Goal: Information Seeking & Learning: Learn about a topic

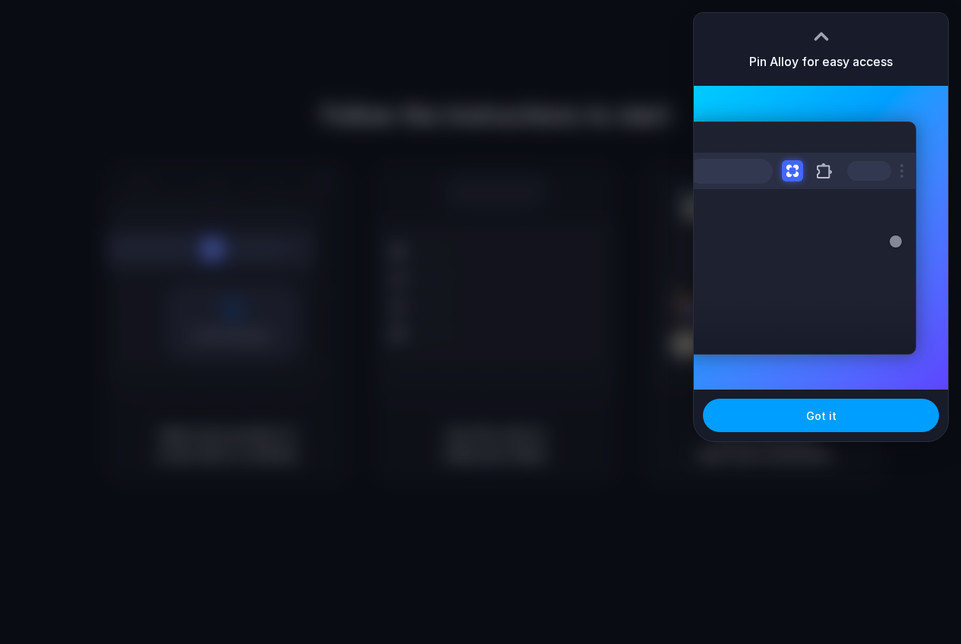
click at [783, 417] on button "Got it" at bounding box center [821, 415] width 236 height 33
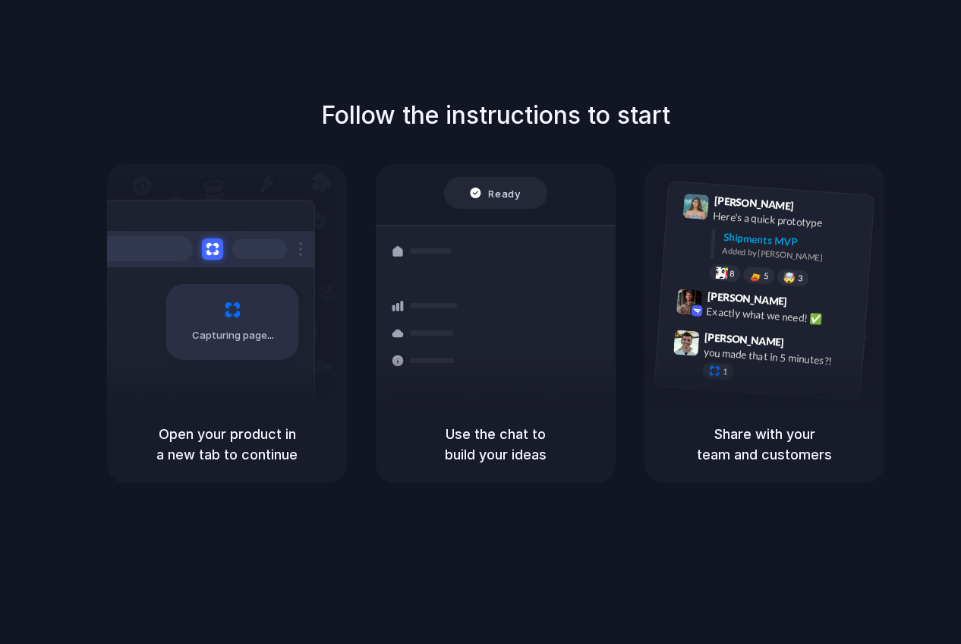
click at [684, 80] on div "Follow the instructions to start Capturing page Open your product in a new tab …" at bounding box center [496, 337] width 992 height 674
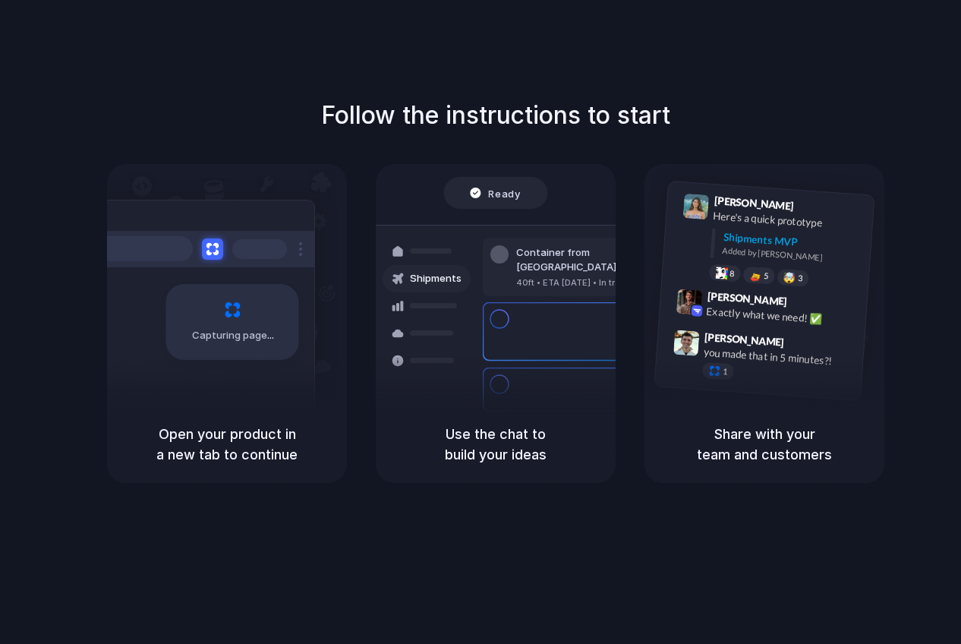
click at [481, 322] on div at bounding box center [481, 322] width 0 height 0
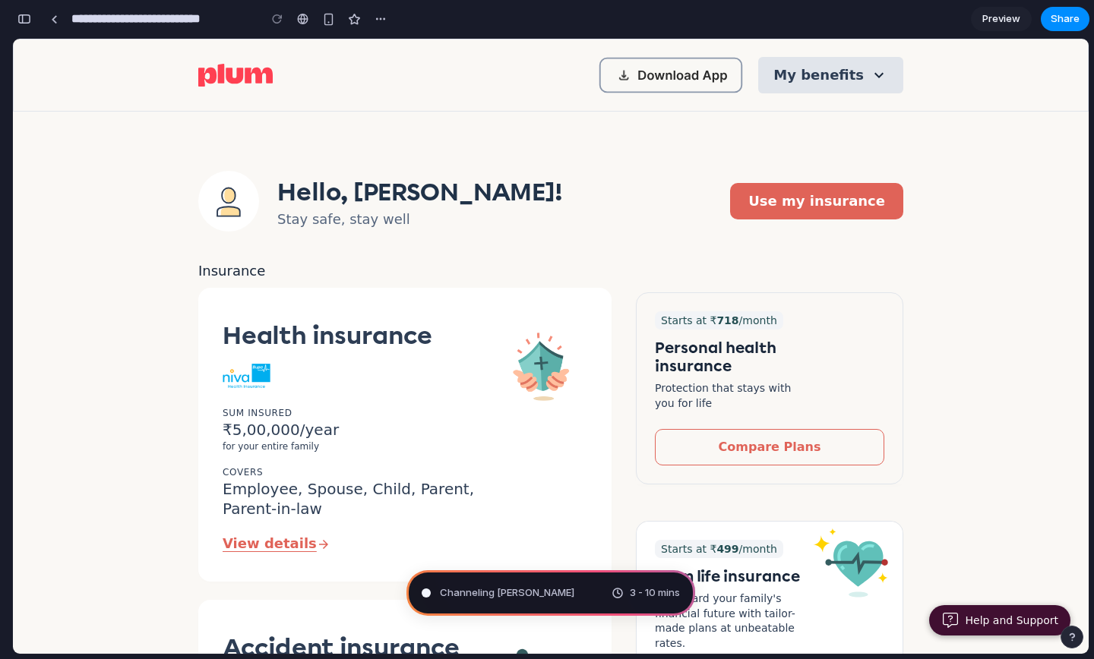
click at [862, 75] on button "My benefits" at bounding box center [830, 75] width 145 height 36
click at [876, 69] on button "My benefits" at bounding box center [830, 75] width 145 height 36
click at [332, 21] on div "button" at bounding box center [328, 19] width 13 height 13
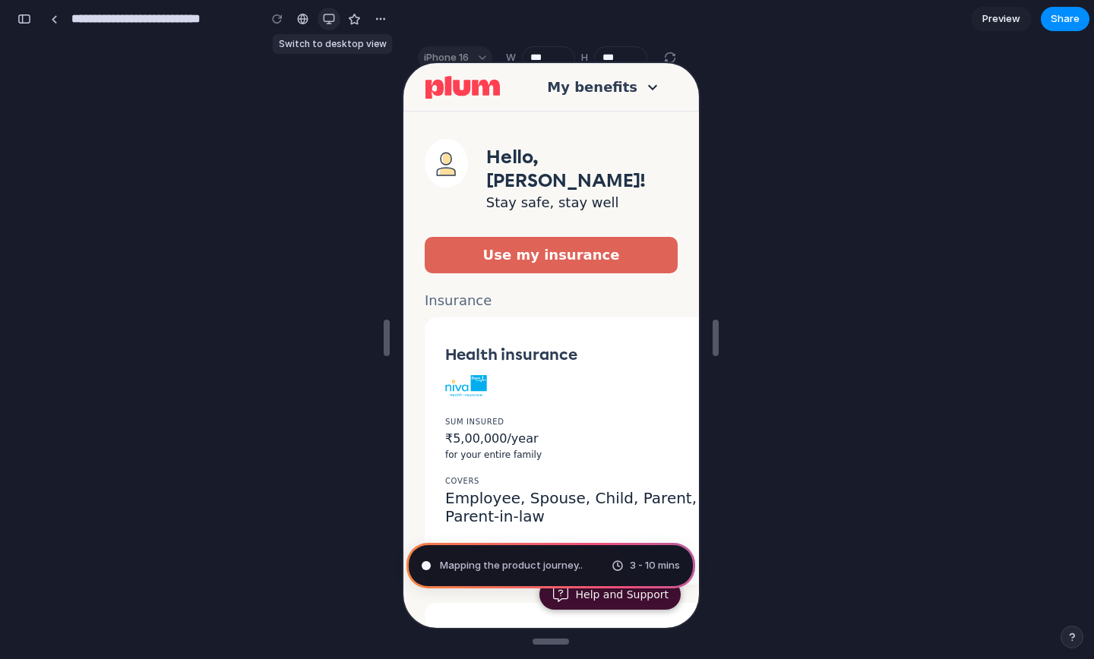
click at [333, 19] on div "button" at bounding box center [329, 19] width 12 height 12
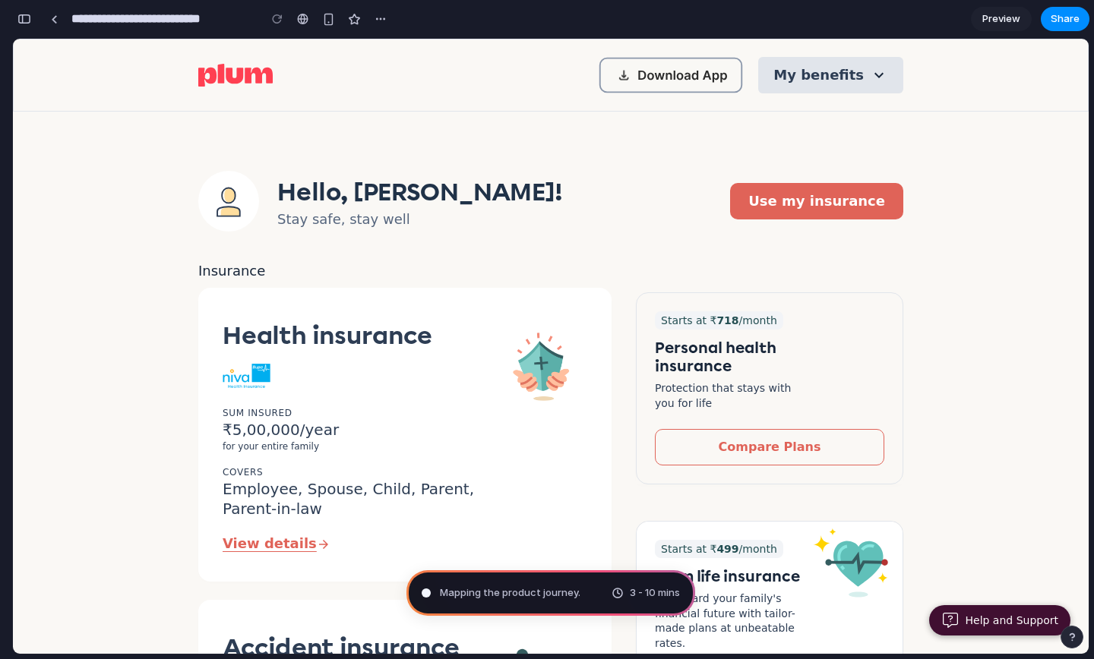
click at [880, 77] on button "My benefits" at bounding box center [830, 75] width 145 height 36
click at [380, 15] on div "button" at bounding box center [380, 19] width 12 height 12
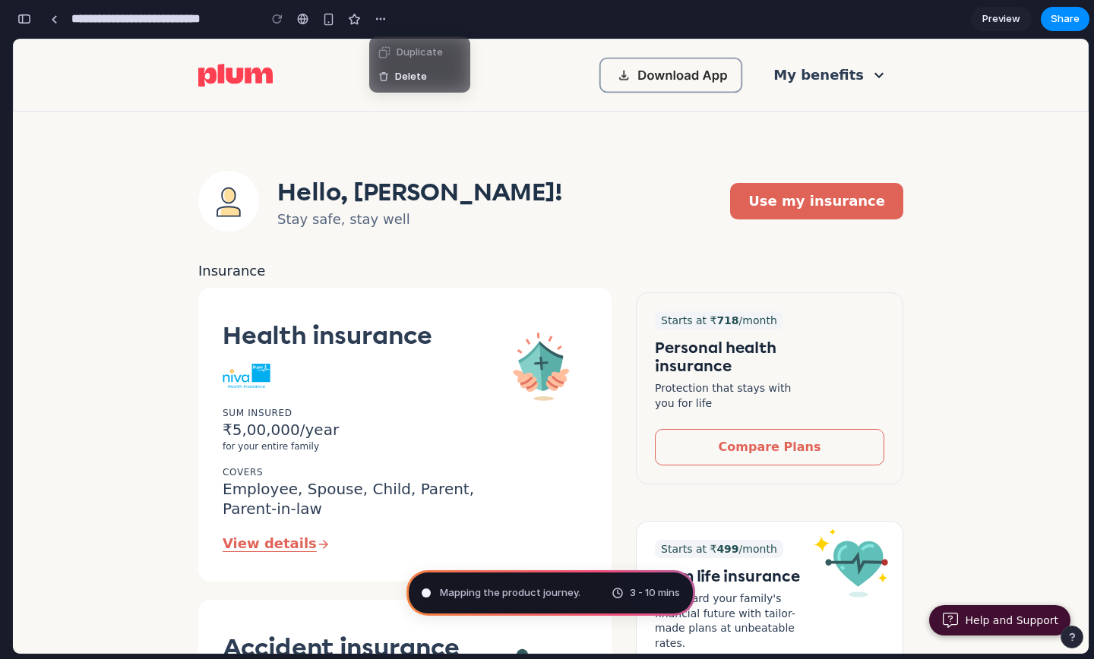
click at [311, 46] on div "Duplicate Delete" at bounding box center [547, 329] width 1094 height 659
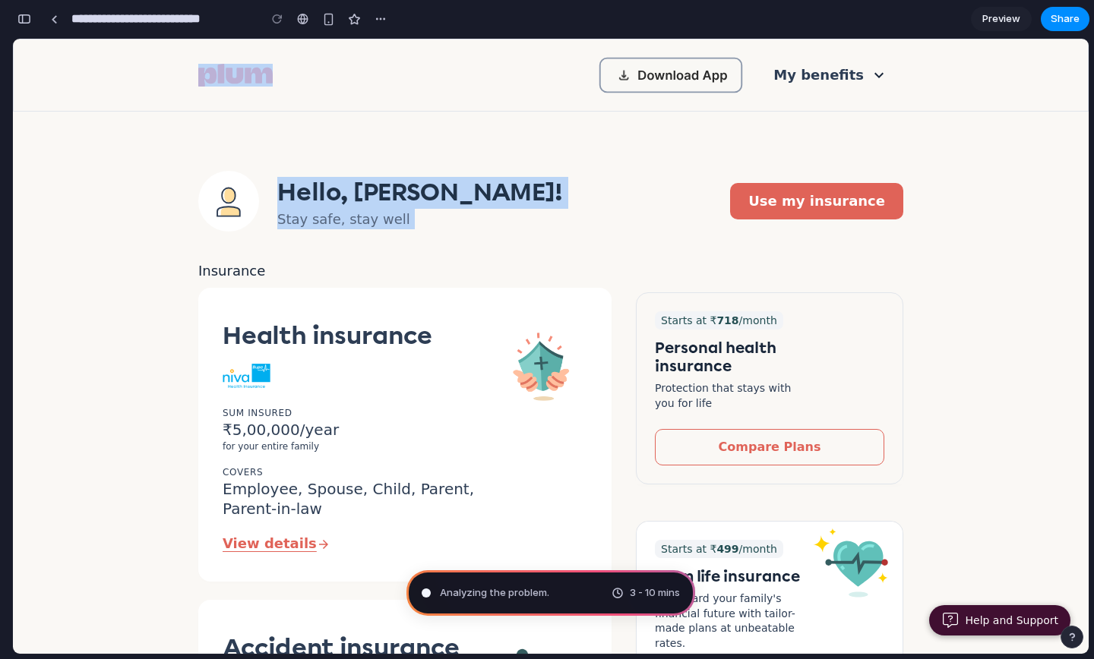
drag, startPoint x: 104, startPoint y: 132, endPoint x: 393, endPoint y: 238, distance: 307.5
click at [409, 207] on h2 "Hello, [PERSON_NAME]!" at bounding box center [420, 193] width 286 height 32
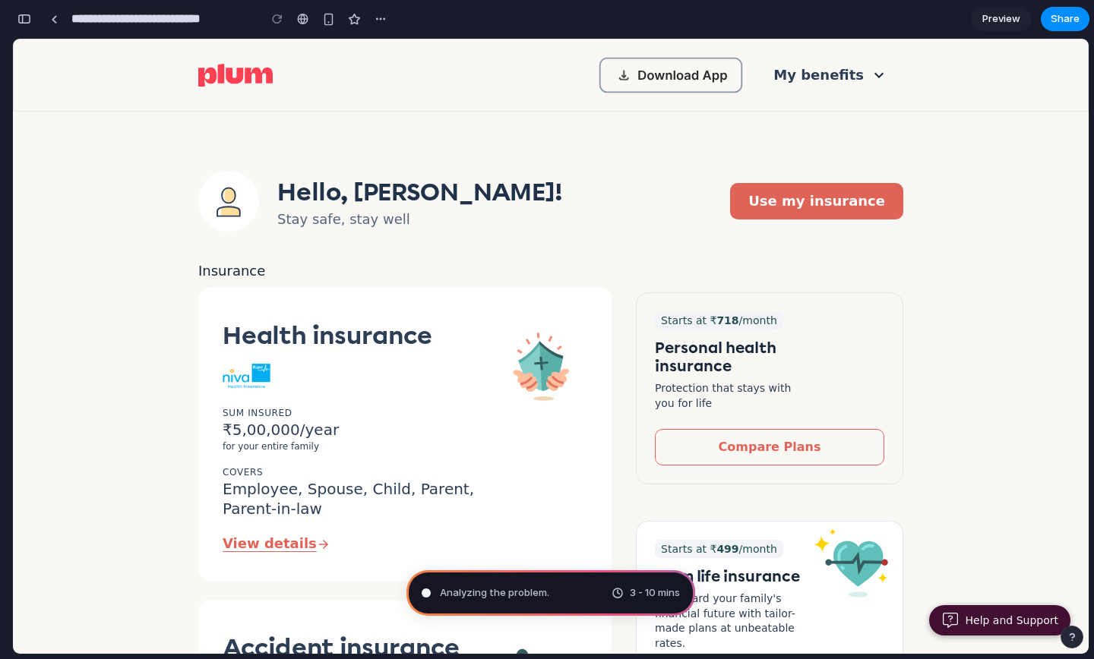
click at [368, 203] on h2 "Hello, [PERSON_NAME]!" at bounding box center [420, 193] width 286 height 32
click at [387, 213] on p "Stay safe, stay well" at bounding box center [420, 219] width 286 height 21
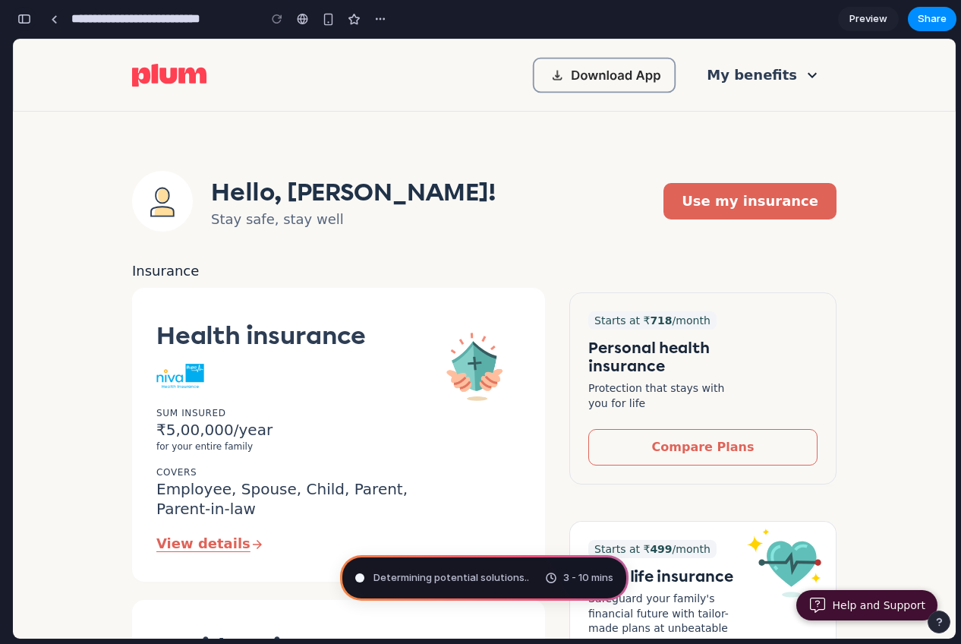
click at [22, 13] on button "button" at bounding box center [24, 19] width 24 height 24
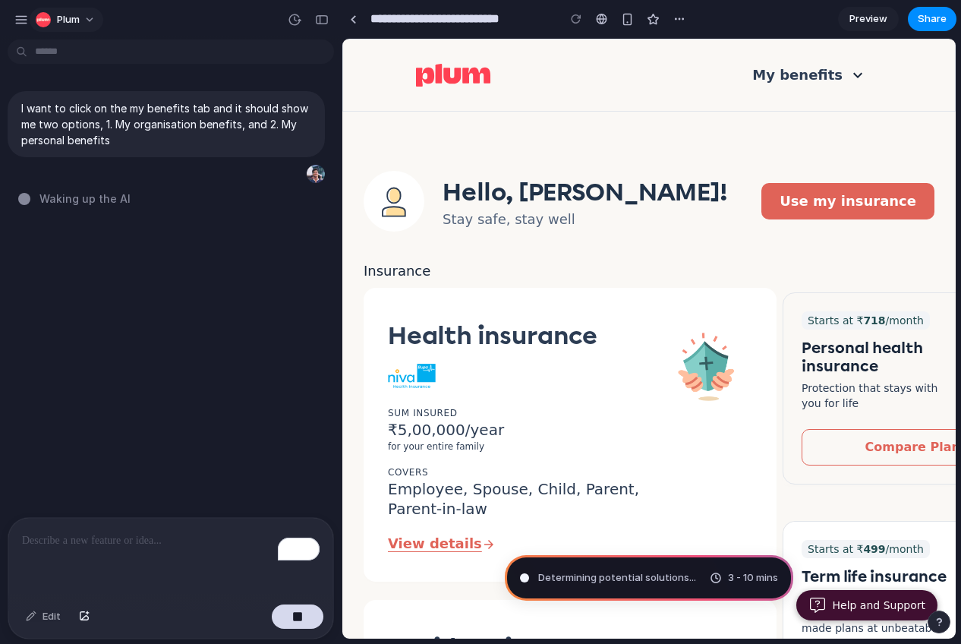
click at [90, 18] on button "Plum" at bounding box center [67, 20] width 74 height 24
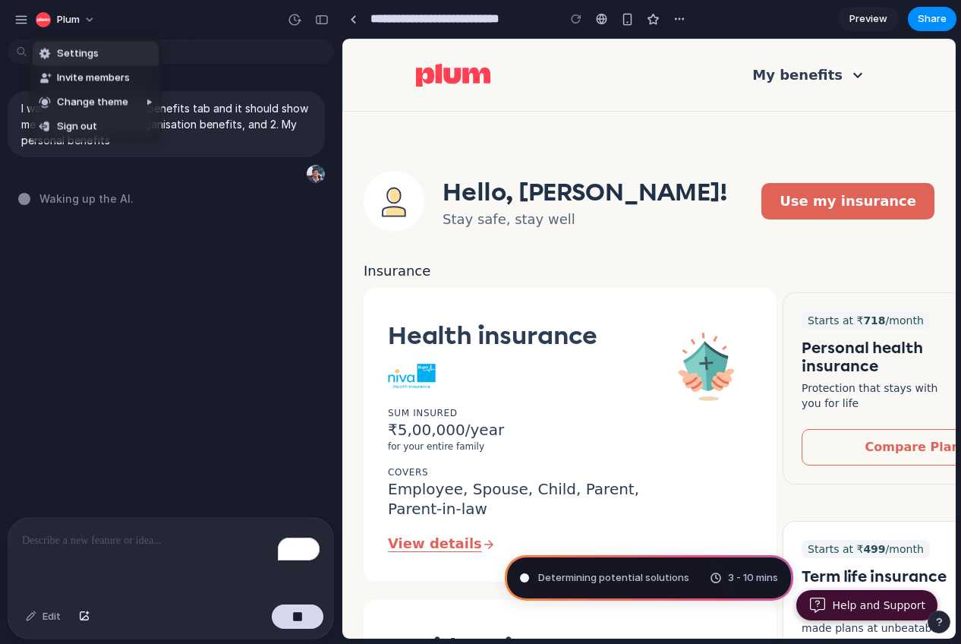
click at [28, 21] on div "Settings Invite members Change theme Sign out" at bounding box center [480, 322] width 961 height 644
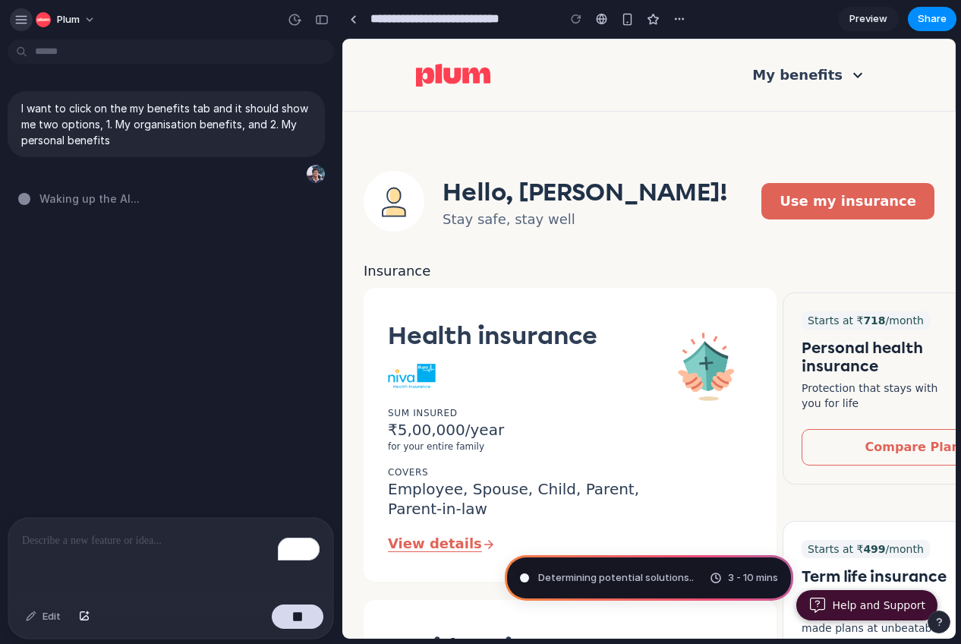
click at [24, 19] on div "button" at bounding box center [21, 20] width 14 height 14
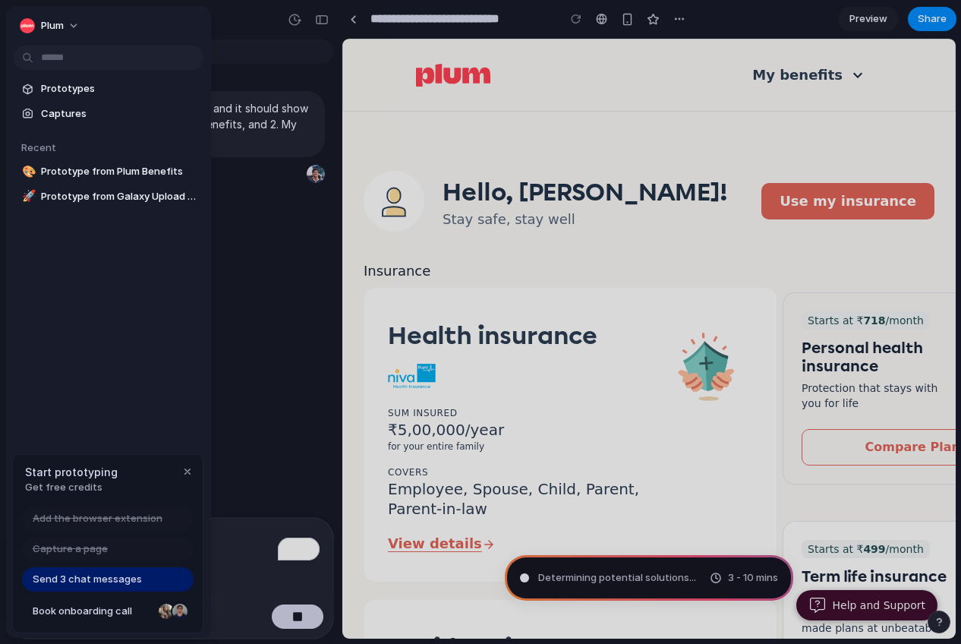
type input "**********"
click at [24, 18] on div "button" at bounding box center [27, 25] width 15 height 15
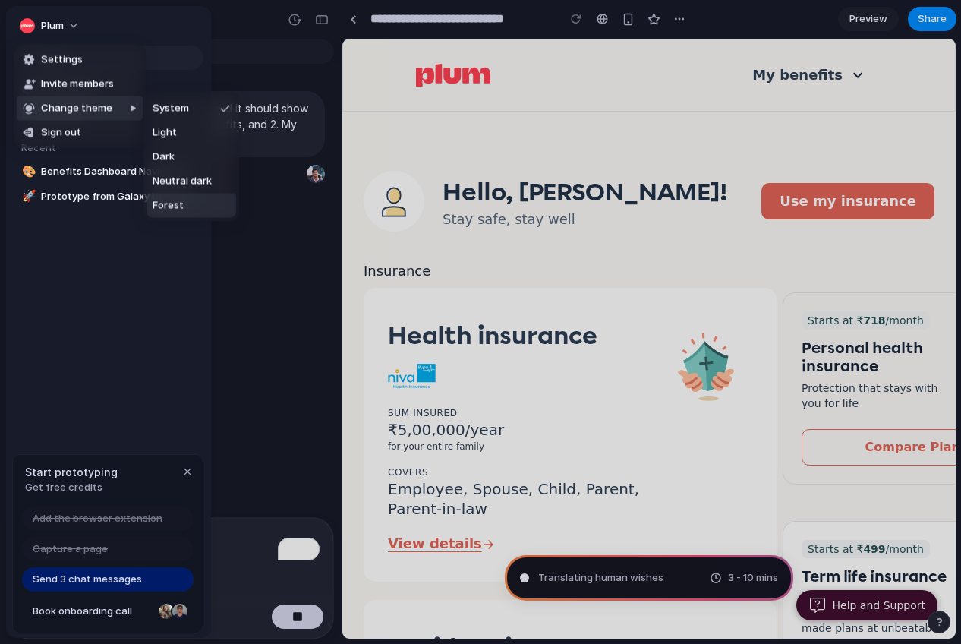
click at [261, 299] on div "Settings Invite members Change theme Sign out" at bounding box center [480, 322] width 961 height 644
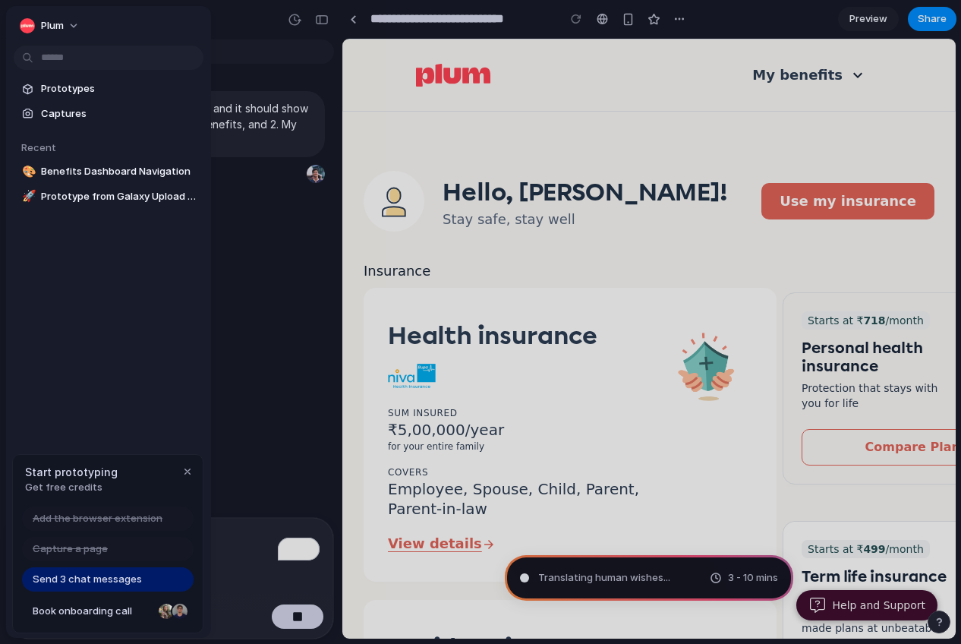
click at [267, 308] on div at bounding box center [480, 322] width 961 height 644
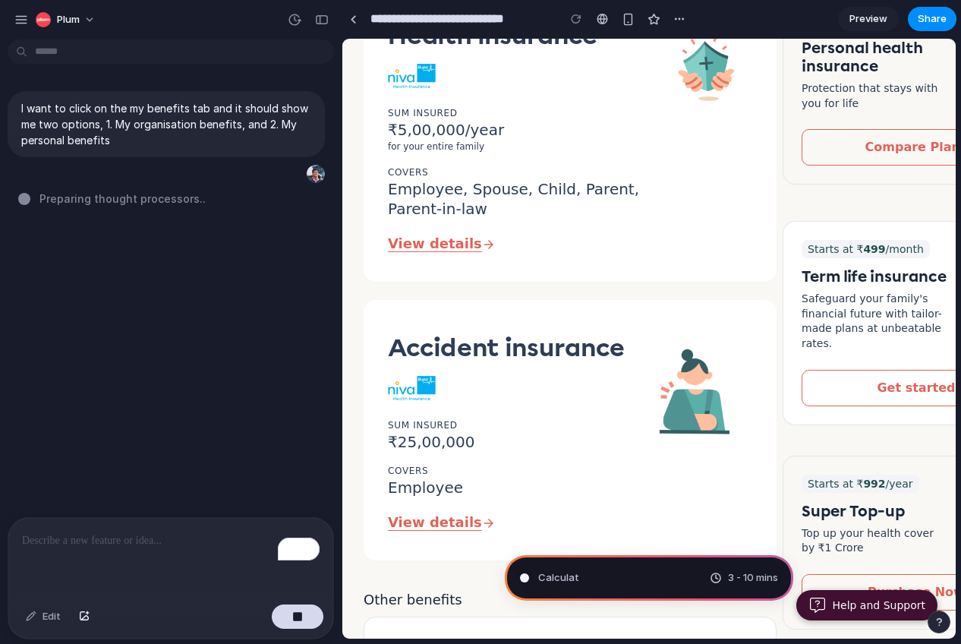
scroll to position [713, 0]
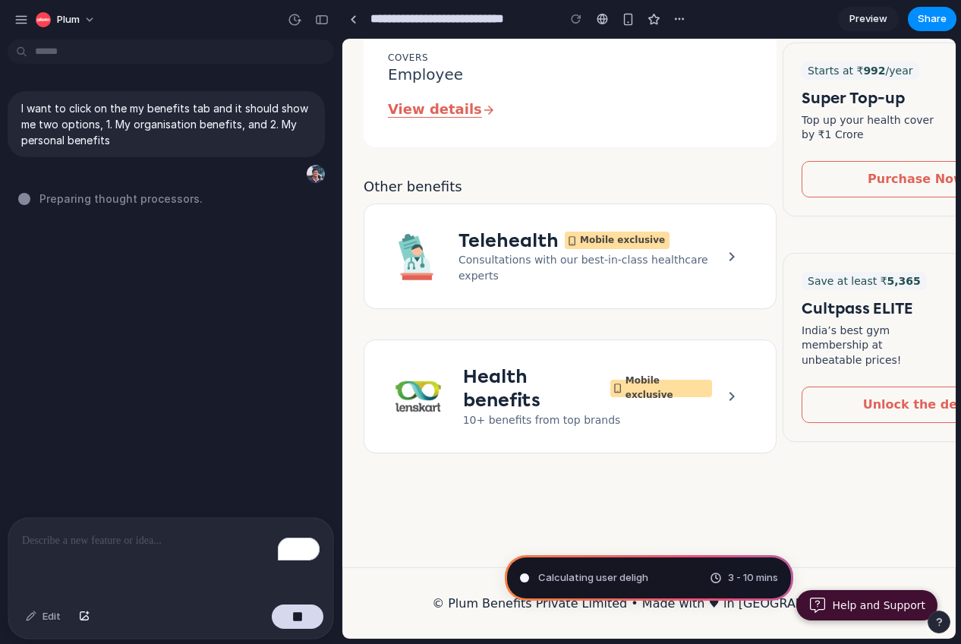
click at [595, 418] on div "Health benefits Mobile exclusive 10+ benefits from top brands" at bounding box center [570, 395] width 413 height 113
click at [731, 387] on icon at bounding box center [732, 396] width 18 height 18
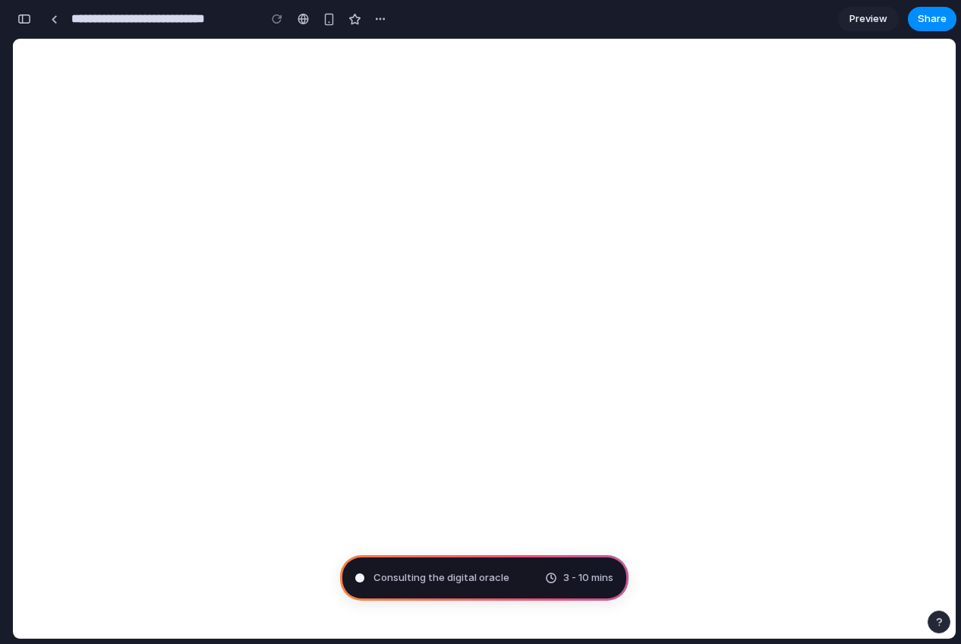
scroll to position [0, 0]
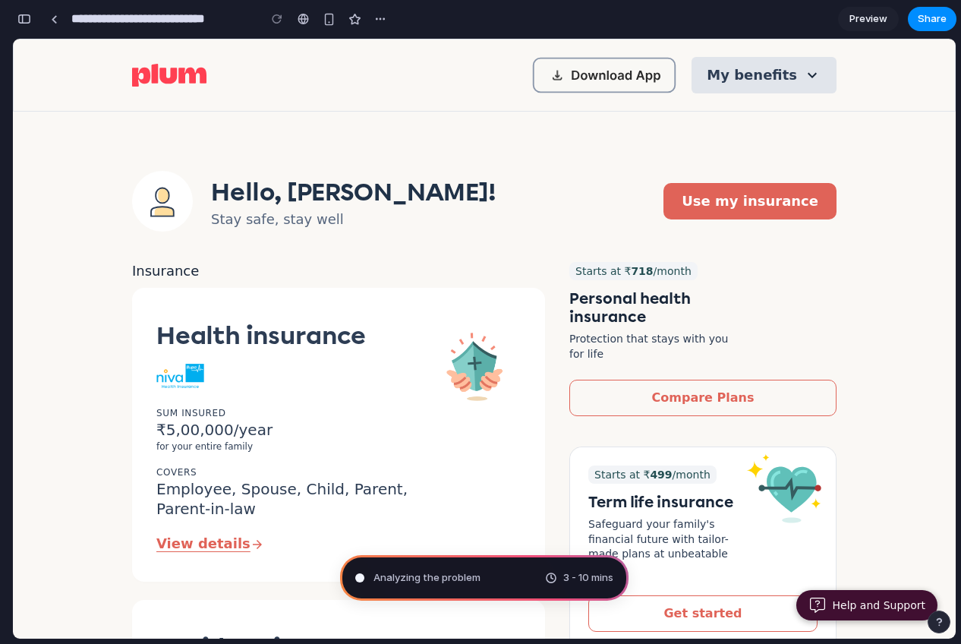
click at [794, 74] on button "My benefits" at bounding box center [764, 75] width 145 height 36
click at [821, 72] on button "My benefits" at bounding box center [764, 75] width 145 height 36
click at [26, 15] on div "button" at bounding box center [24, 19] width 14 height 11
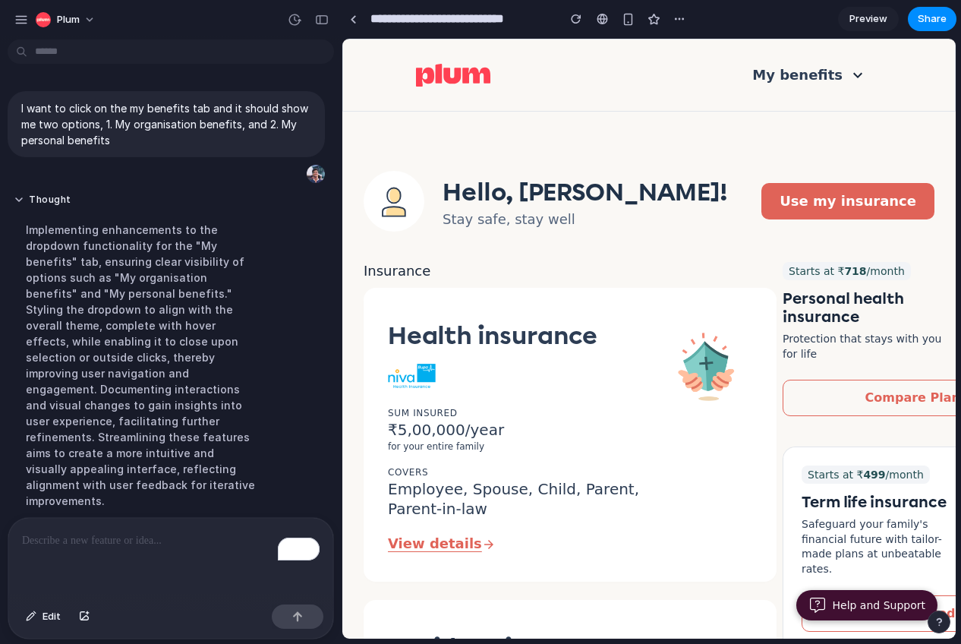
scroll to position [131, 0]
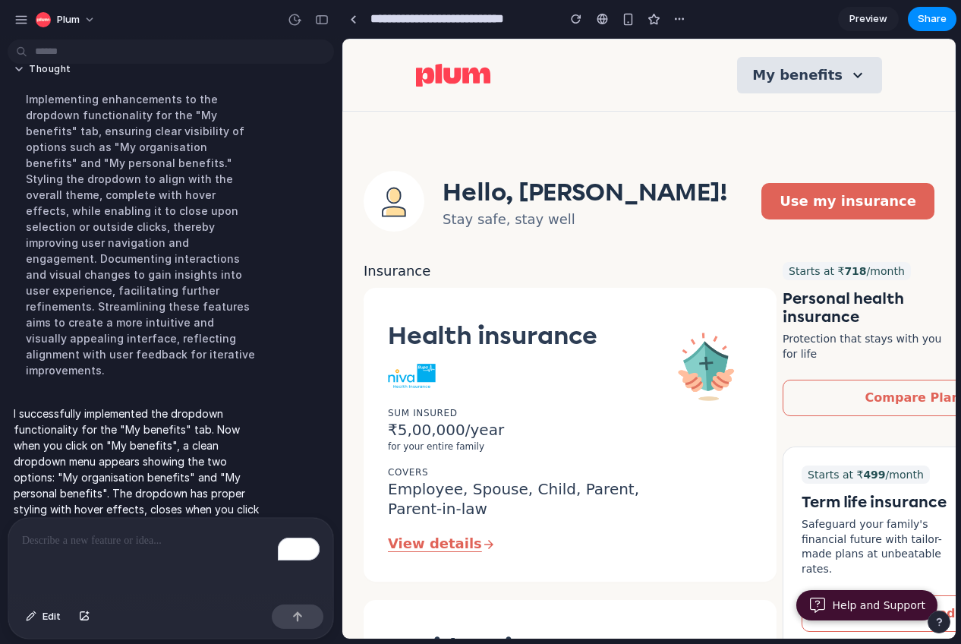
click at [839, 78] on button "My benefits" at bounding box center [809, 75] width 145 height 36
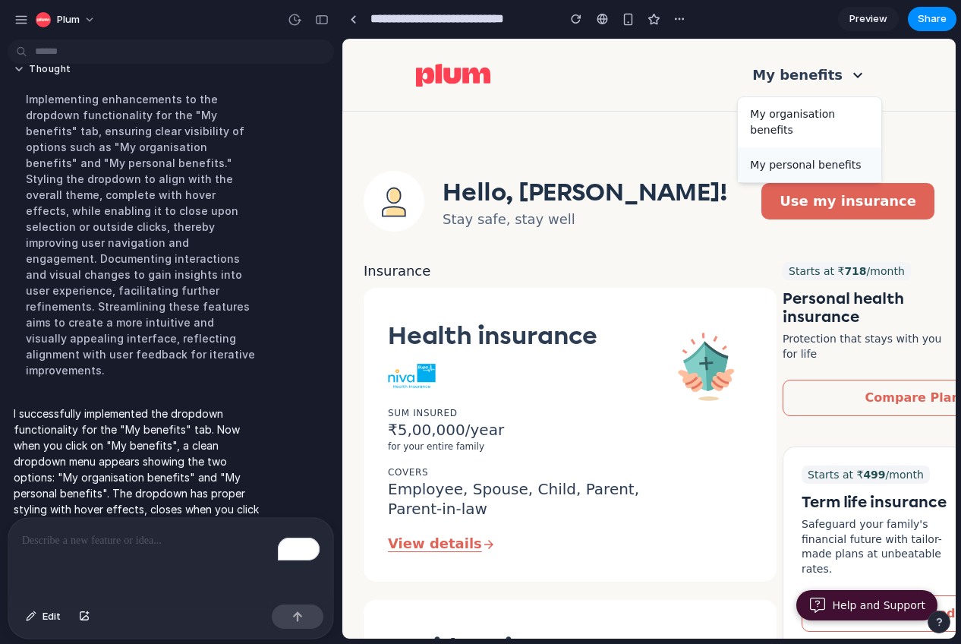
click at [833, 170] on button "My personal benefits" at bounding box center [810, 165] width 144 height 34
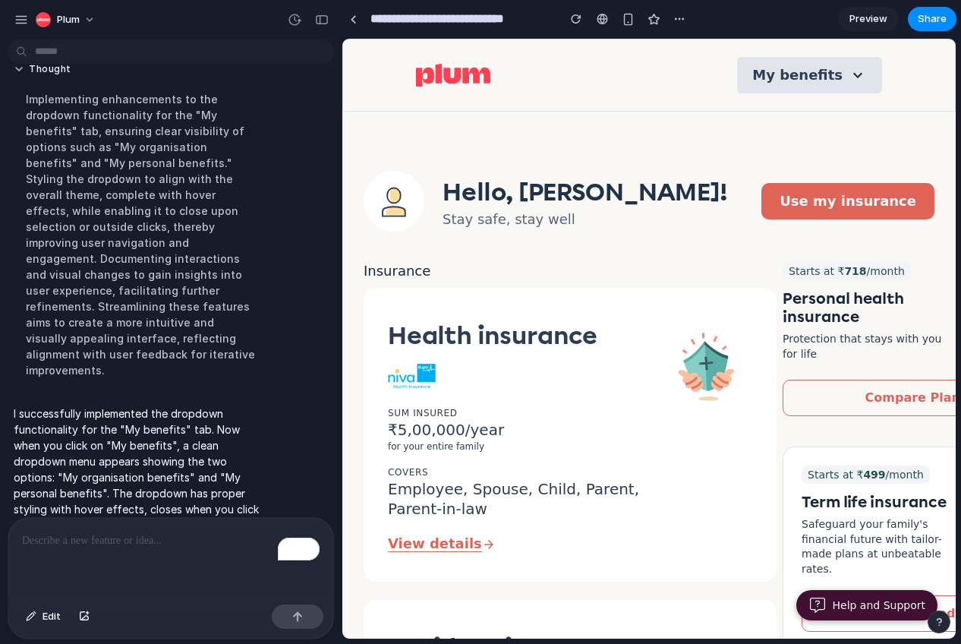
click at [832, 71] on button "My benefits" at bounding box center [809, 75] width 145 height 36
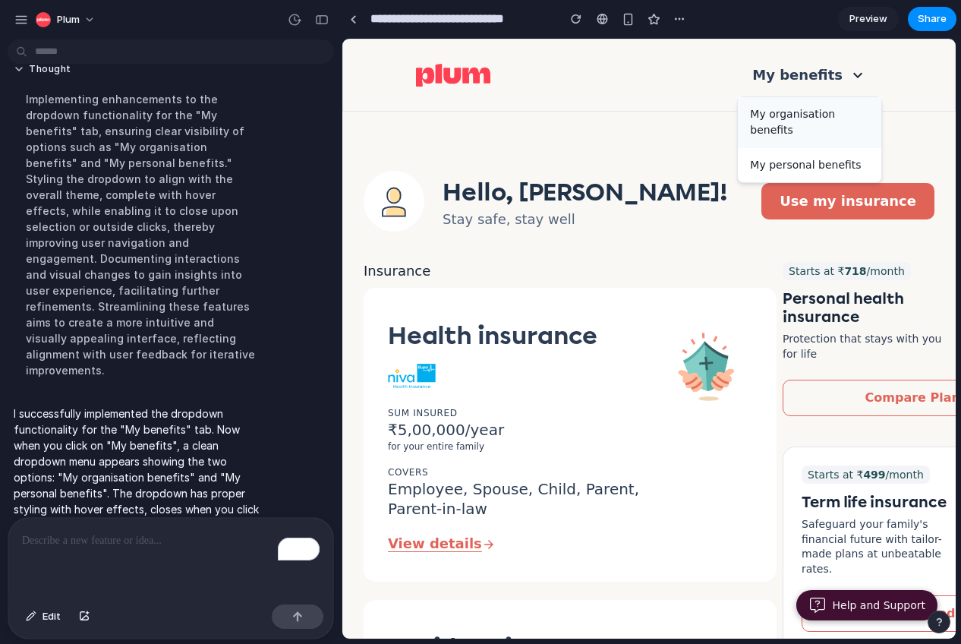
click at [800, 110] on button "My organisation benefits" at bounding box center [810, 122] width 144 height 51
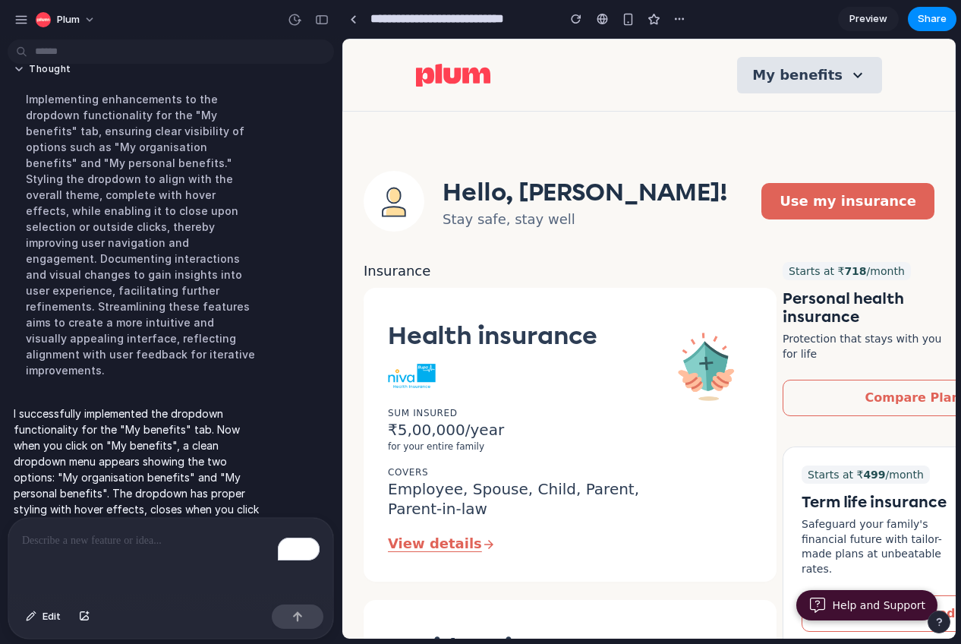
click at [802, 92] on button "My benefits" at bounding box center [809, 75] width 145 height 36
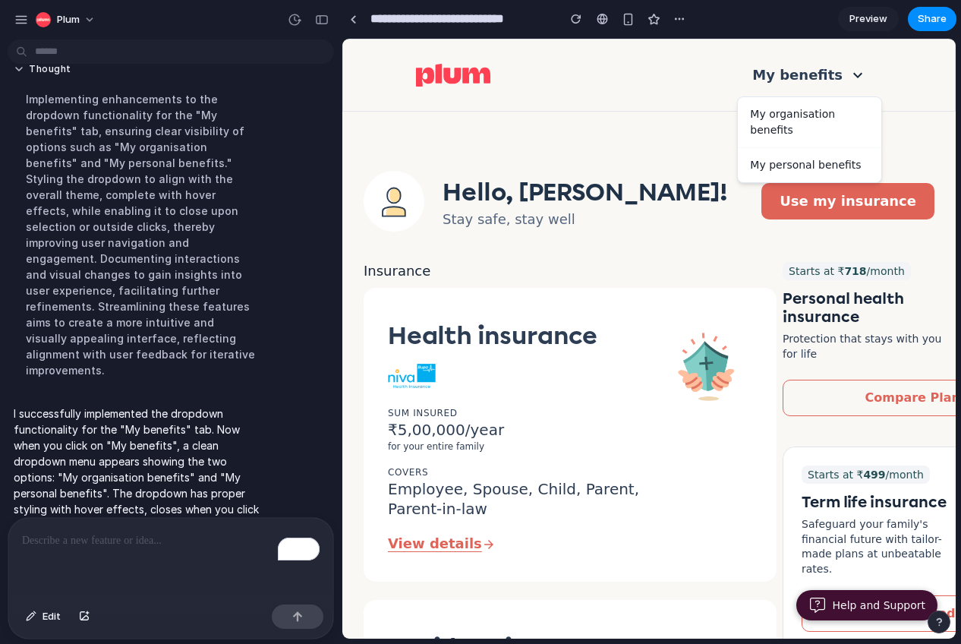
click at [706, 270] on p "Insurance" at bounding box center [570, 271] width 413 height 18
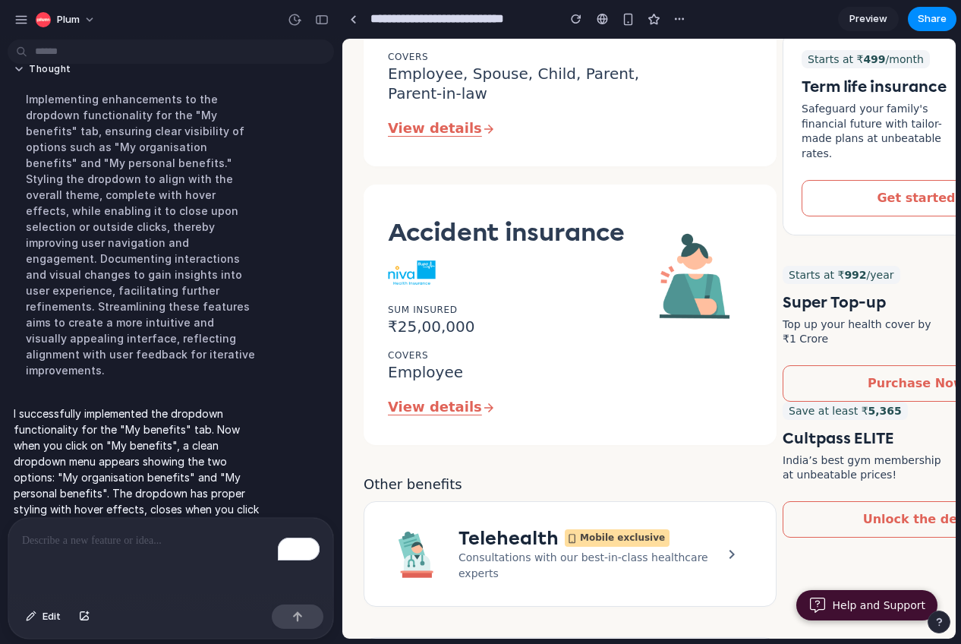
scroll to position [415, 95]
